Goal: Transaction & Acquisition: Book appointment/travel/reservation

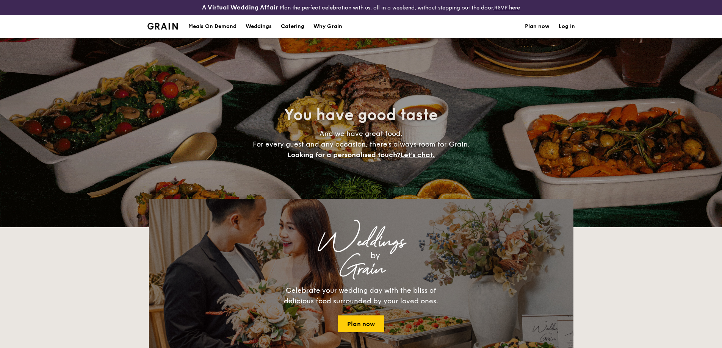
select select
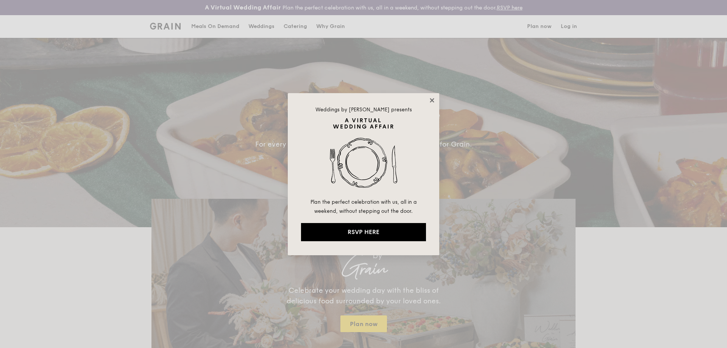
click at [433, 98] on icon at bounding box center [432, 100] width 7 height 7
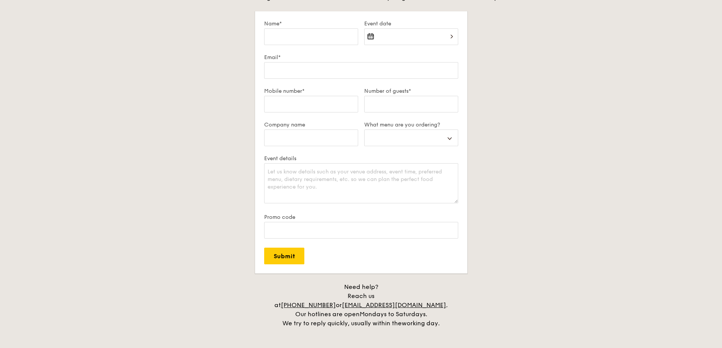
scroll to position [796, 0]
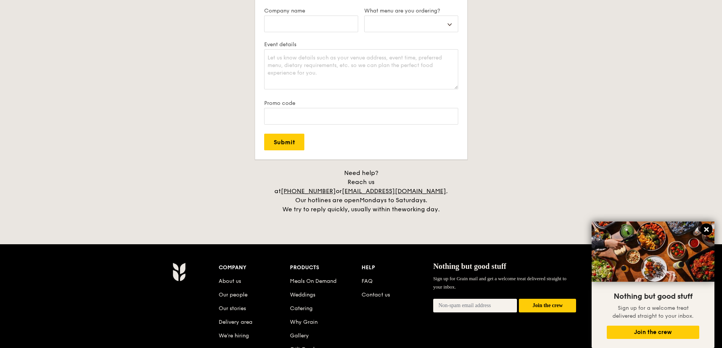
click at [707, 228] on icon at bounding box center [706, 229] width 5 height 5
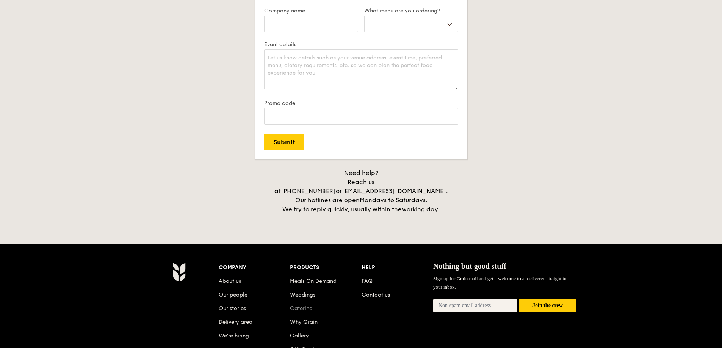
click at [303, 305] on link "Catering" at bounding box center [301, 308] width 23 height 6
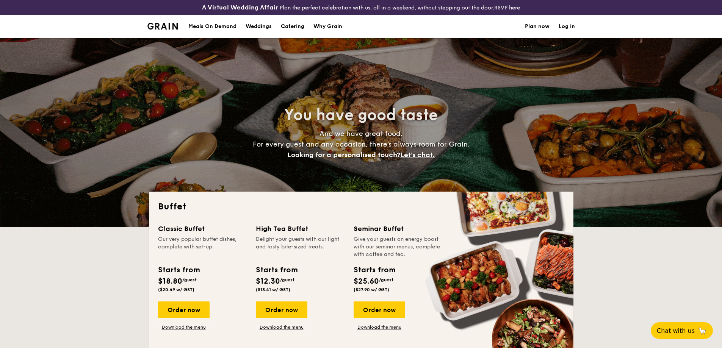
select select
